Goal: Navigation & Orientation: Find specific page/section

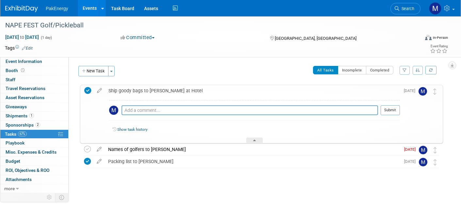
click at [93, 6] on link "Events" at bounding box center [90, 8] width 24 height 16
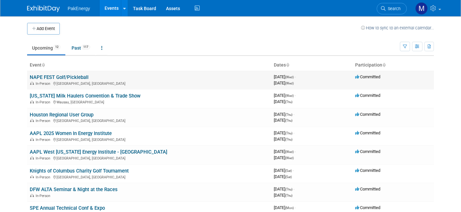
click at [69, 78] on link "NAPE FEST Golf/Pickleball" at bounding box center [59, 77] width 59 height 6
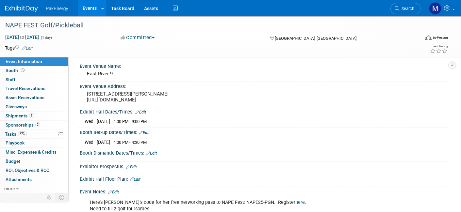
scroll to position [65, 0]
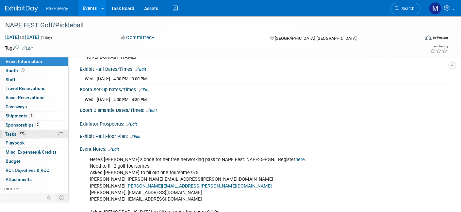
click at [30, 132] on link "67% Tasks 67%" at bounding box center [34, 134] width 68 height 9
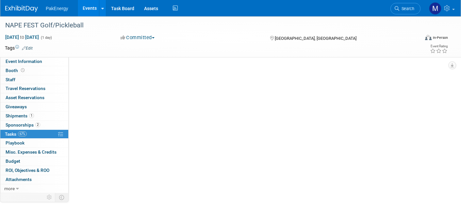
scroll to position [0, 0]
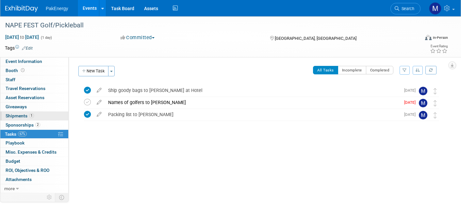
click at [40, 116] on link "1 Shipments 1" at bounding box center [34, 116] width 68 height 9
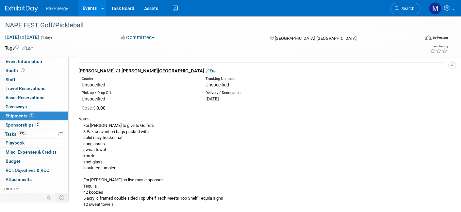
scroll to position [33, 0]
